Goal: Navigation & Orientation: Find specific page/section

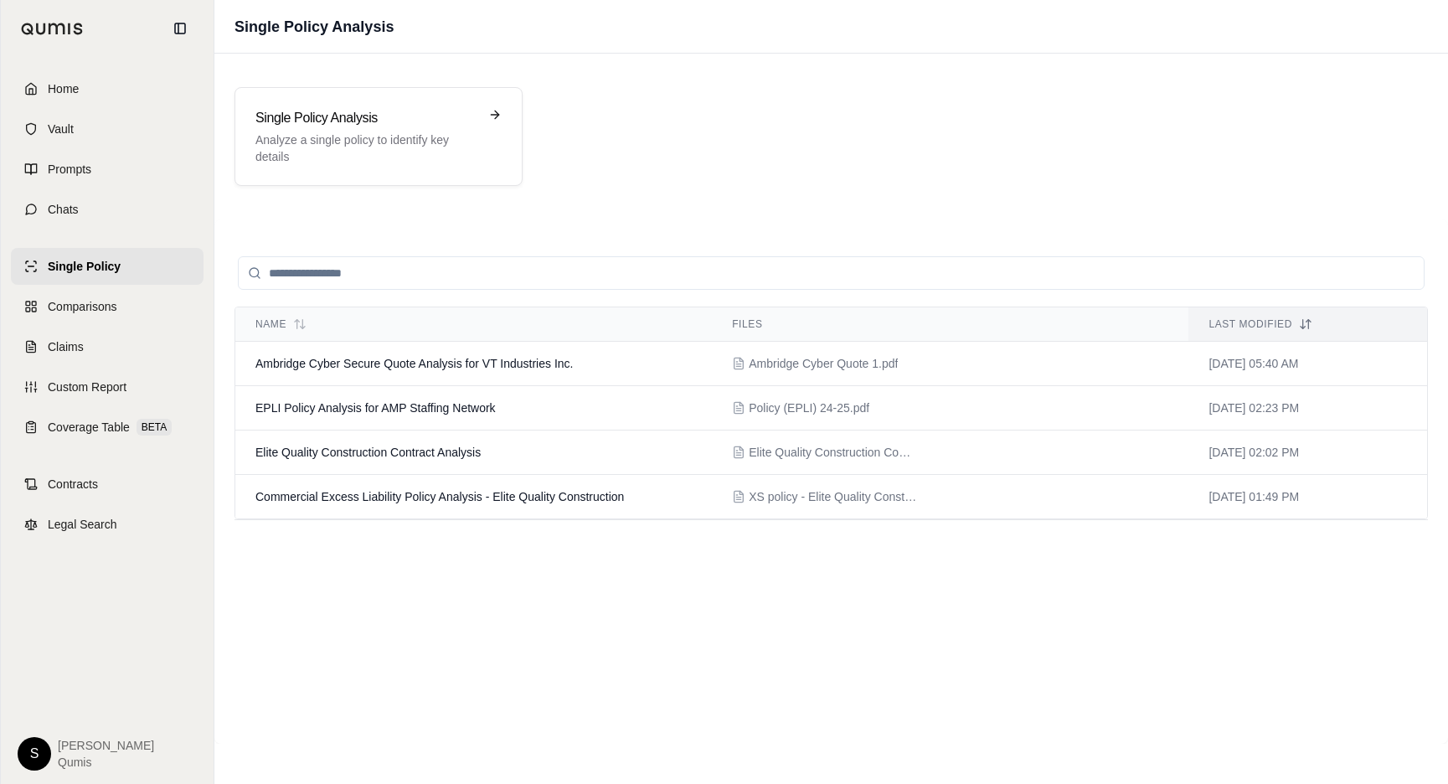
click at [58, 91] on span "Home" at bounding box center [63, 88] width 31 height 17
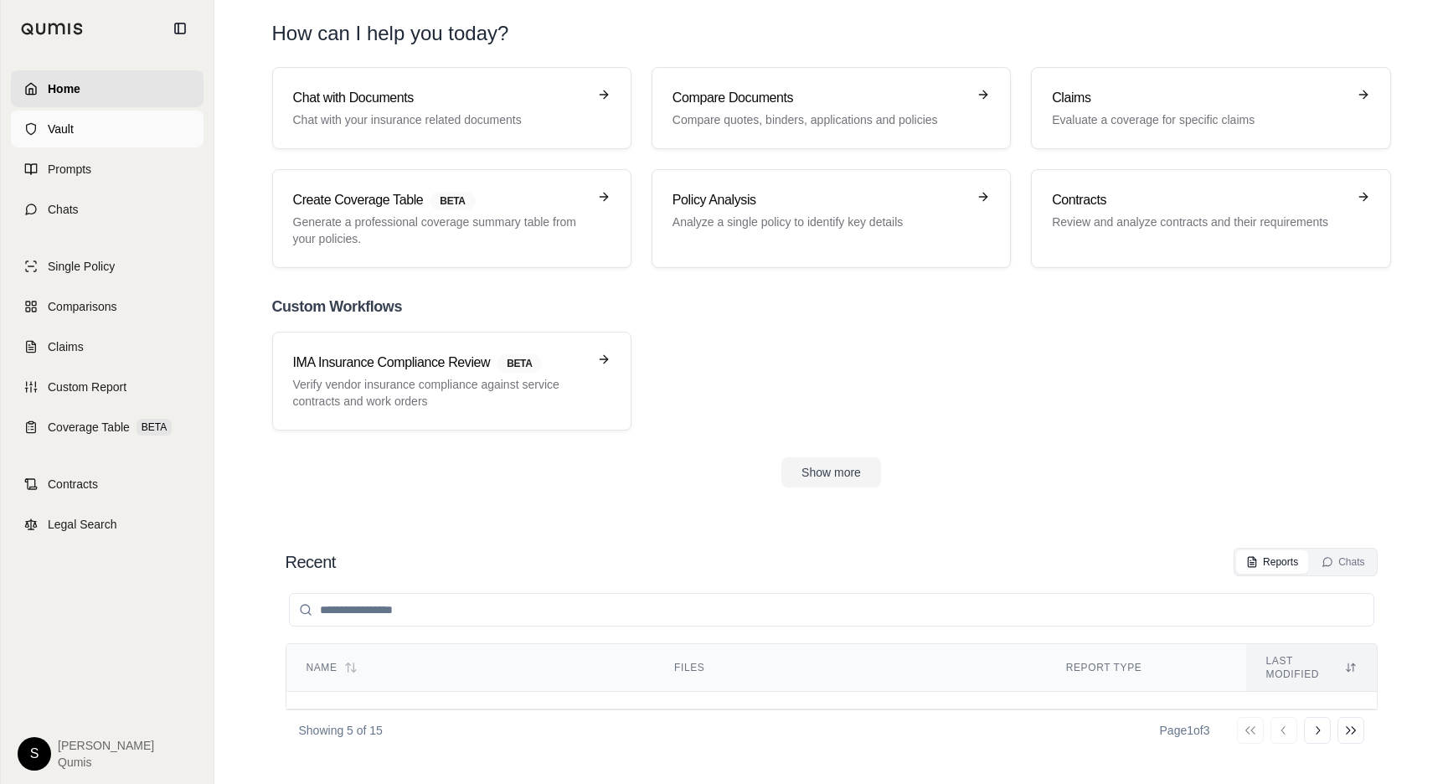
click at [72, 123] on span "Vault" at bounding box center [61, 129] width 26 height 17
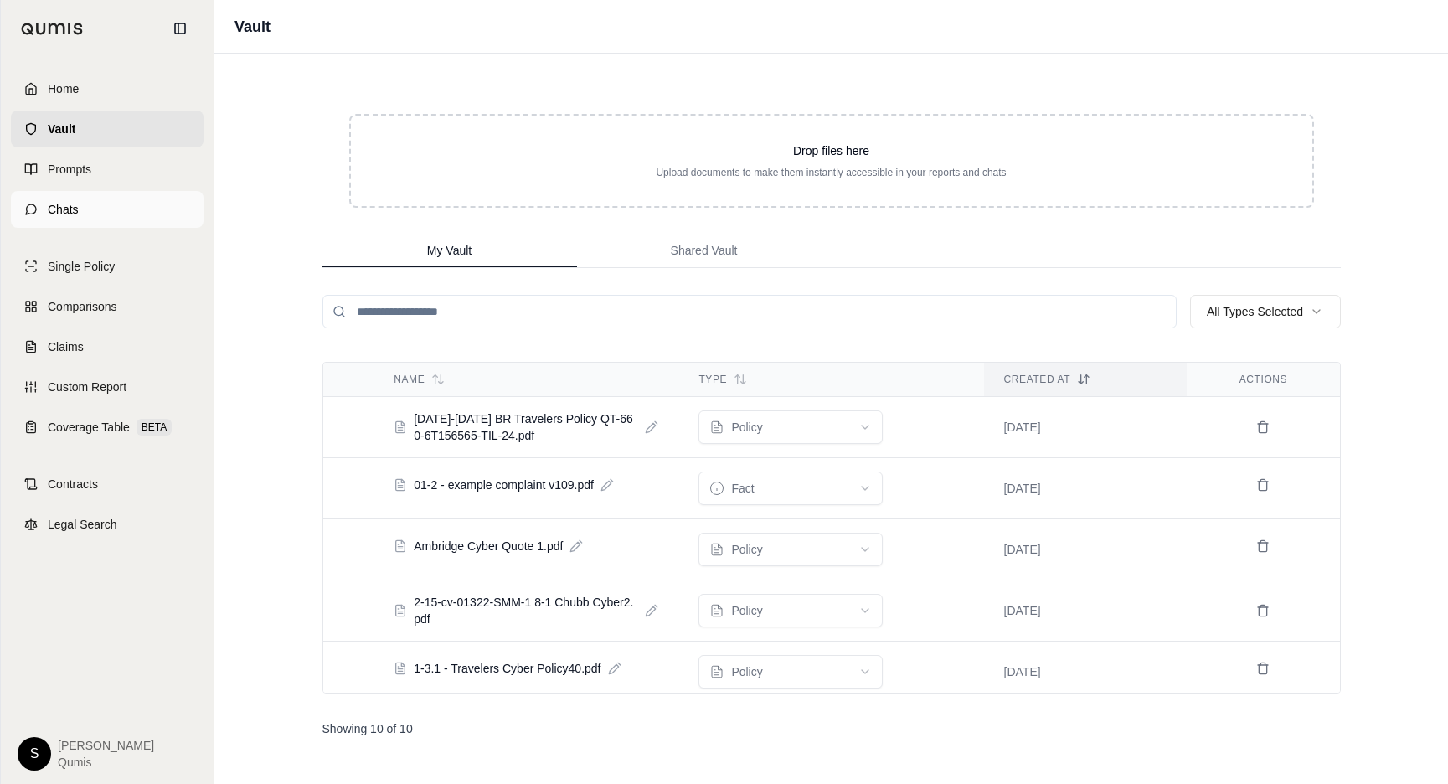
click at [67, 209] on span "Chats" at bounding box center [63, 209] width 31 height 17
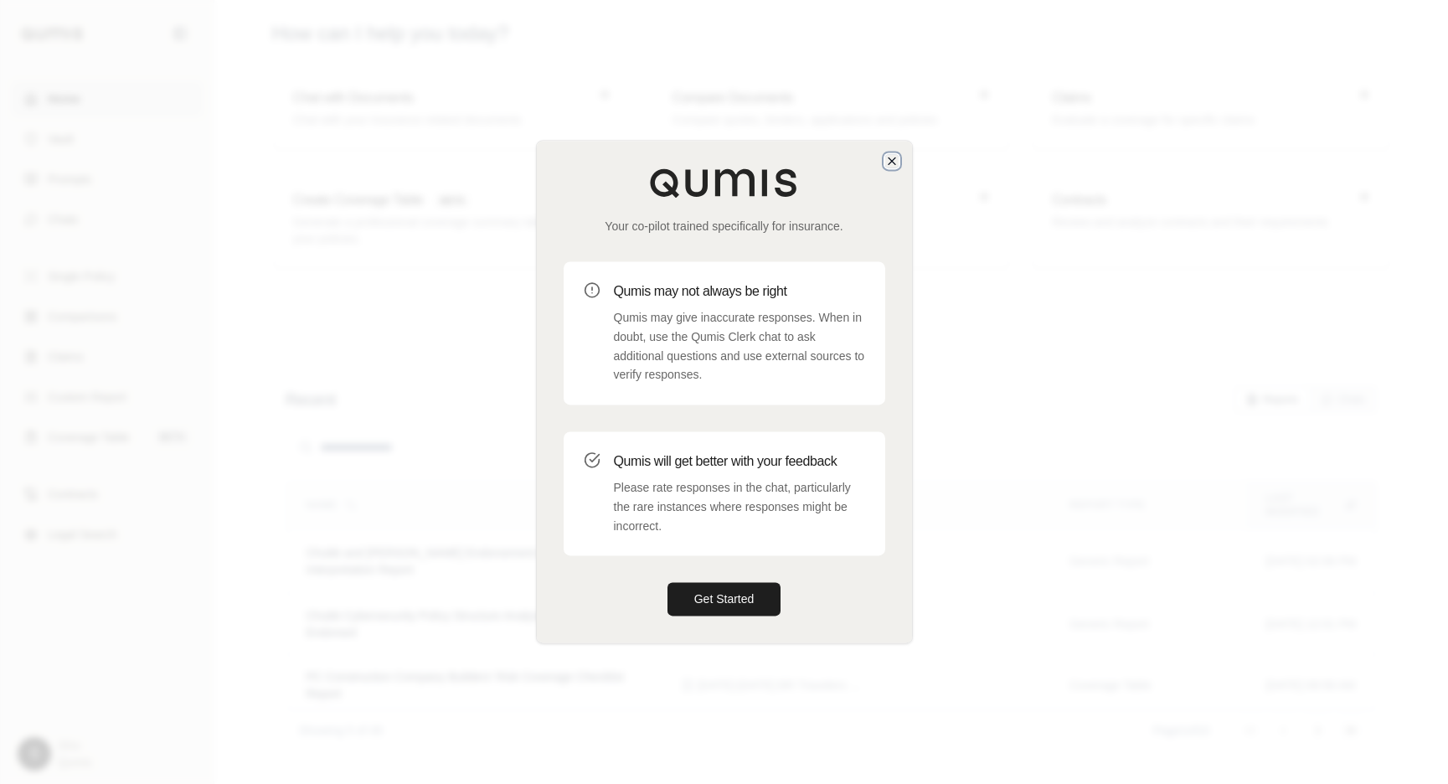
click at [890, 156] on icon "button" at bounding box center [891, 160] width 13 height 13
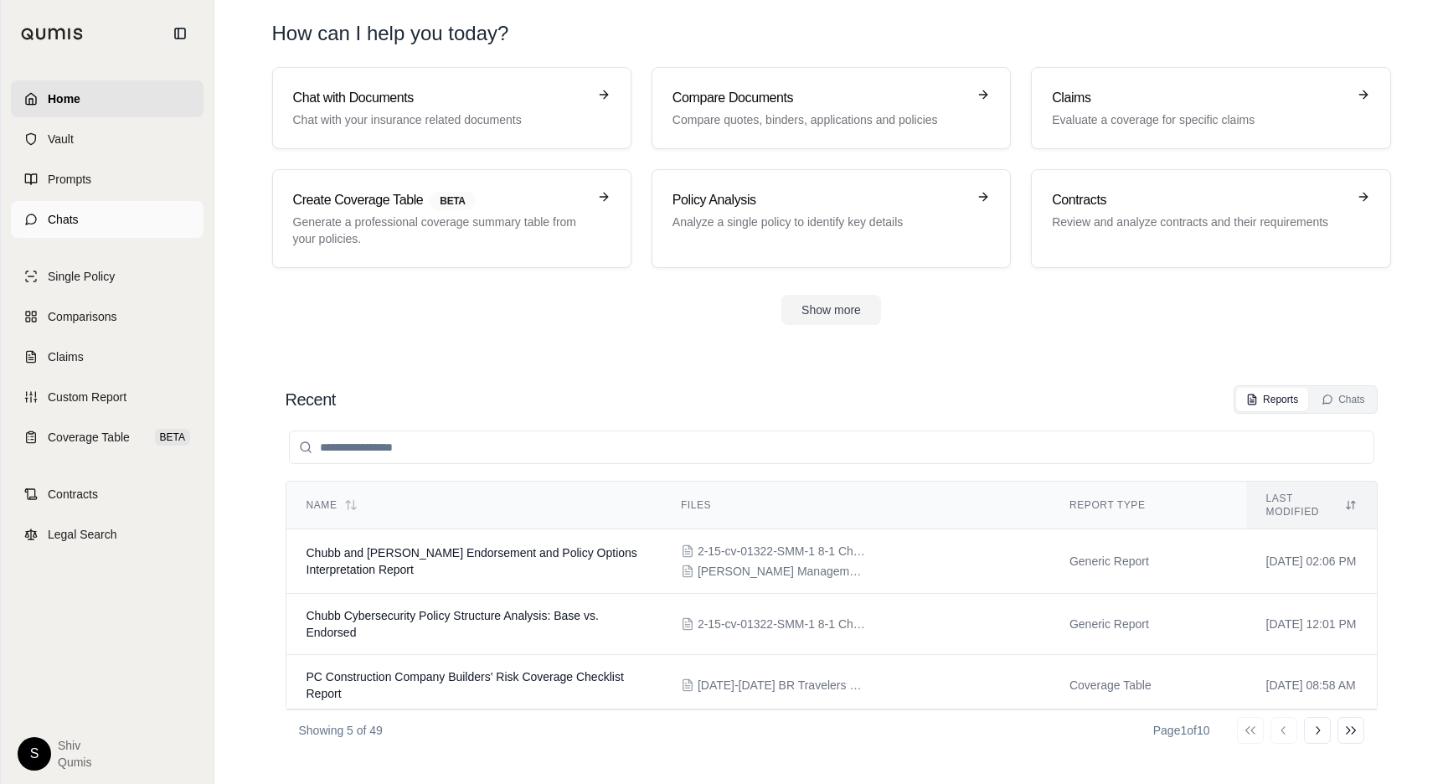
click at [70, 212] on span "Chats" at bounding box center [63, 219] width 31 height 17
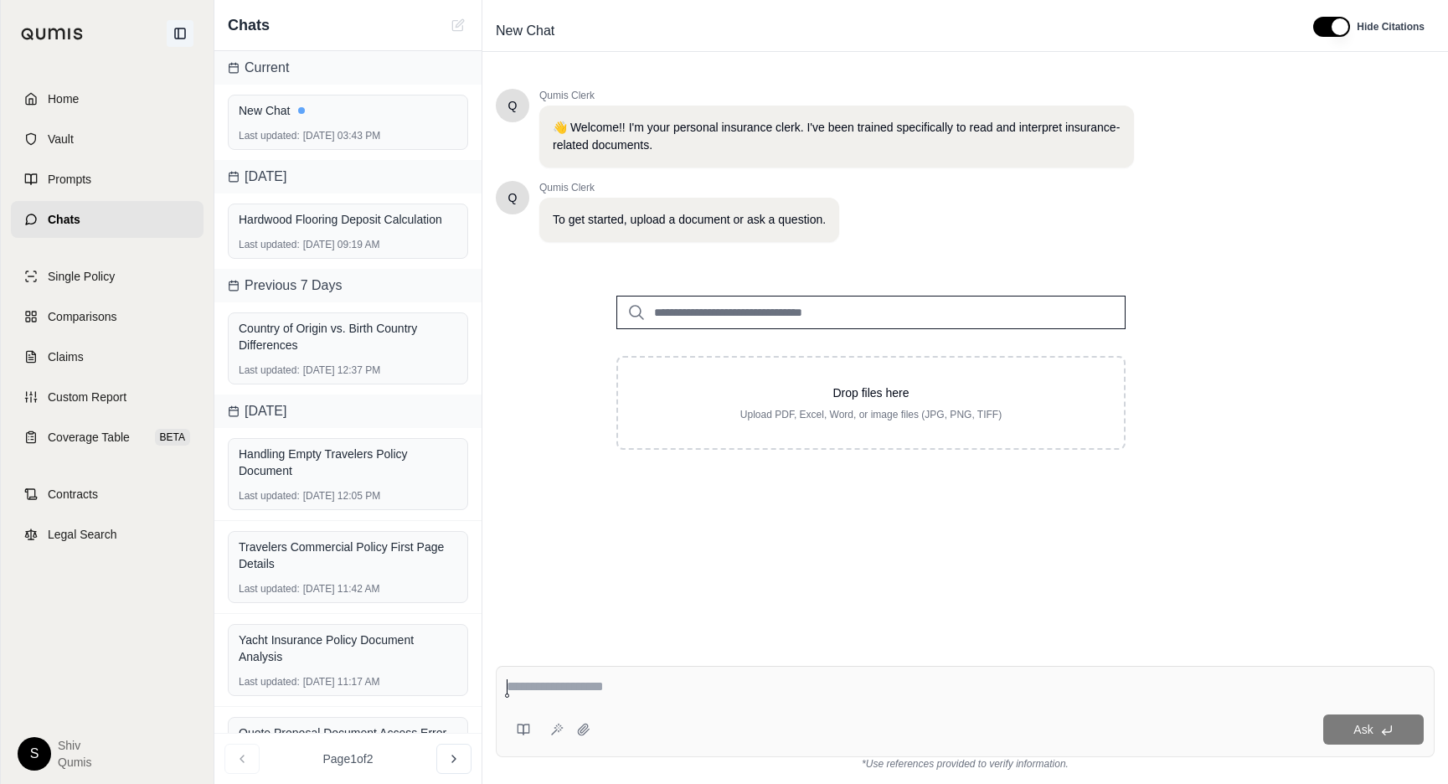
click at [184, 28] on icon at bounding box center [180, 33] width 10 height 10
